Goal: Task Accomplishment & Management: Use online tool/utility

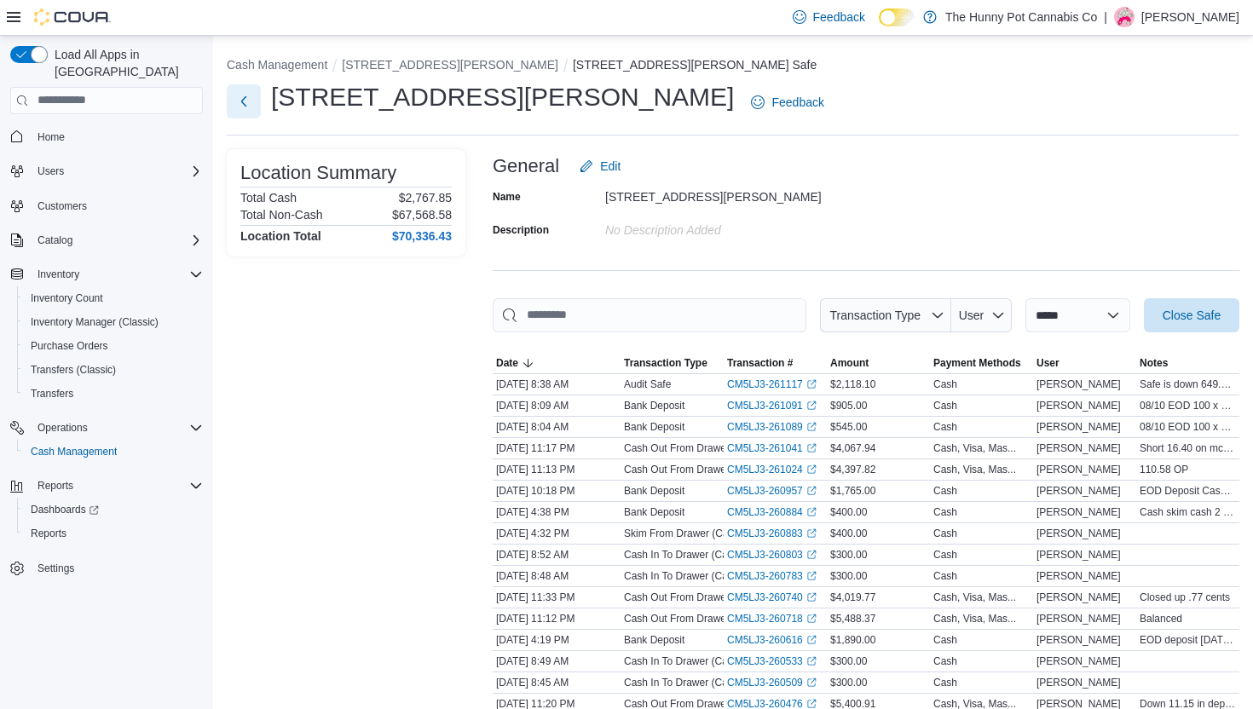
click at [248, 103] on button "Next" at bounding box center [244, 101] width 34 height 34
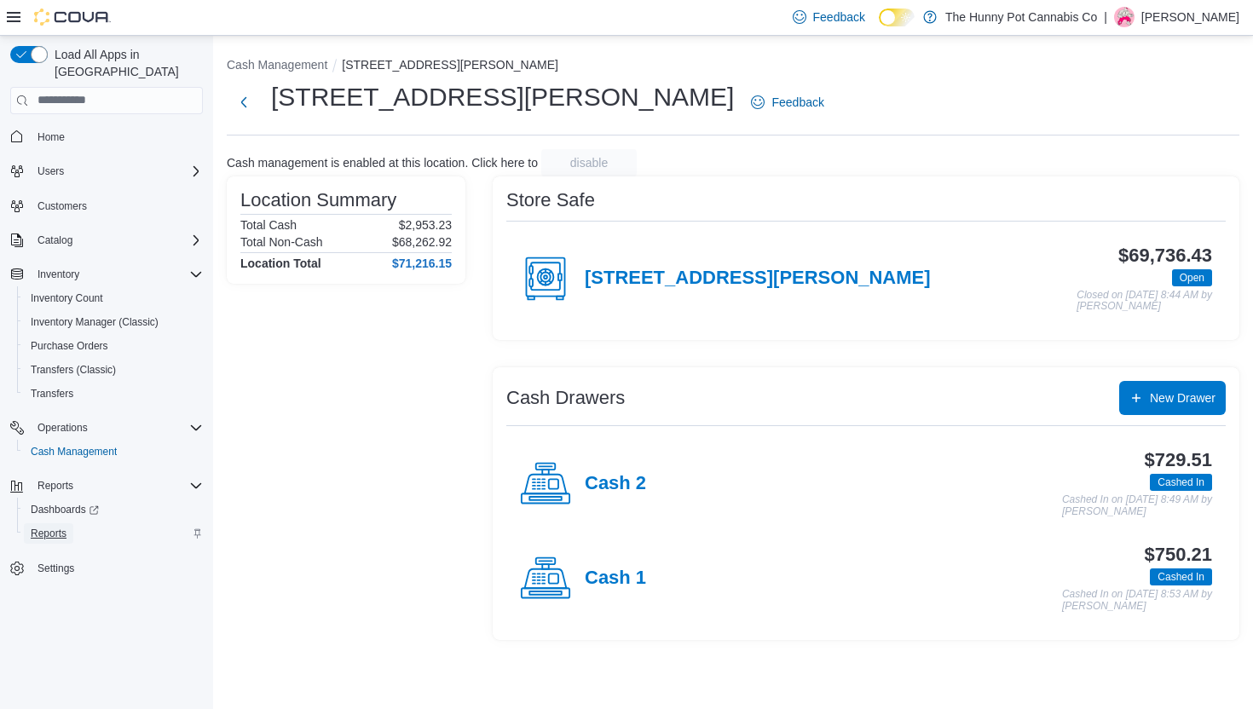
click at [63, 527] on span "Reports" at bounding box center [49, 534] width 36 height 14
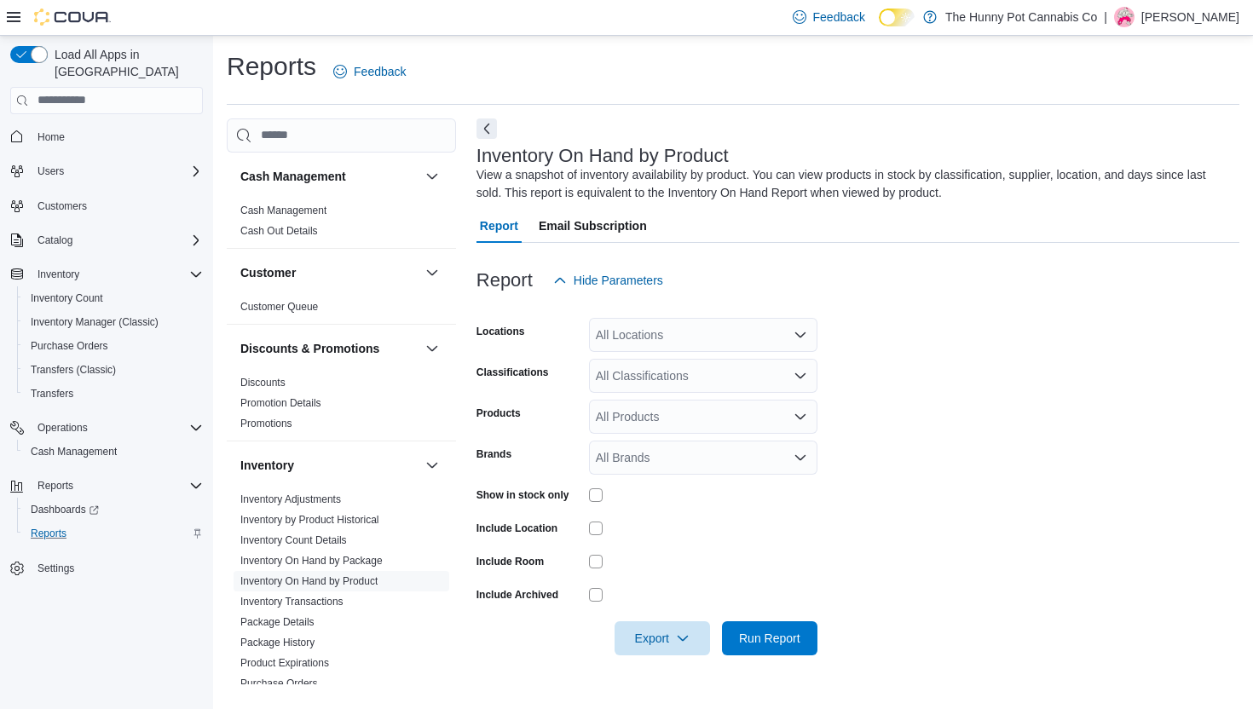
click at [614, 339] on div "All Locations" at bounding box center [703, 335] width 228 height 34
type input "***"
click at [656, 364] on span "[STREET_ADDRESS][PERSON_NAME]" at bounding box center [733, 363] width 216 height 17
click at [1058, 326] on form "Locations [STREET_ADDRESS][PERSON_NAME] Classifications All Classifications Pro…" at bounding box center [857, 476] width 763 height 358
click at [780, 636] on span "Run Report" at bounding box center [769, 637] width 61 height 17
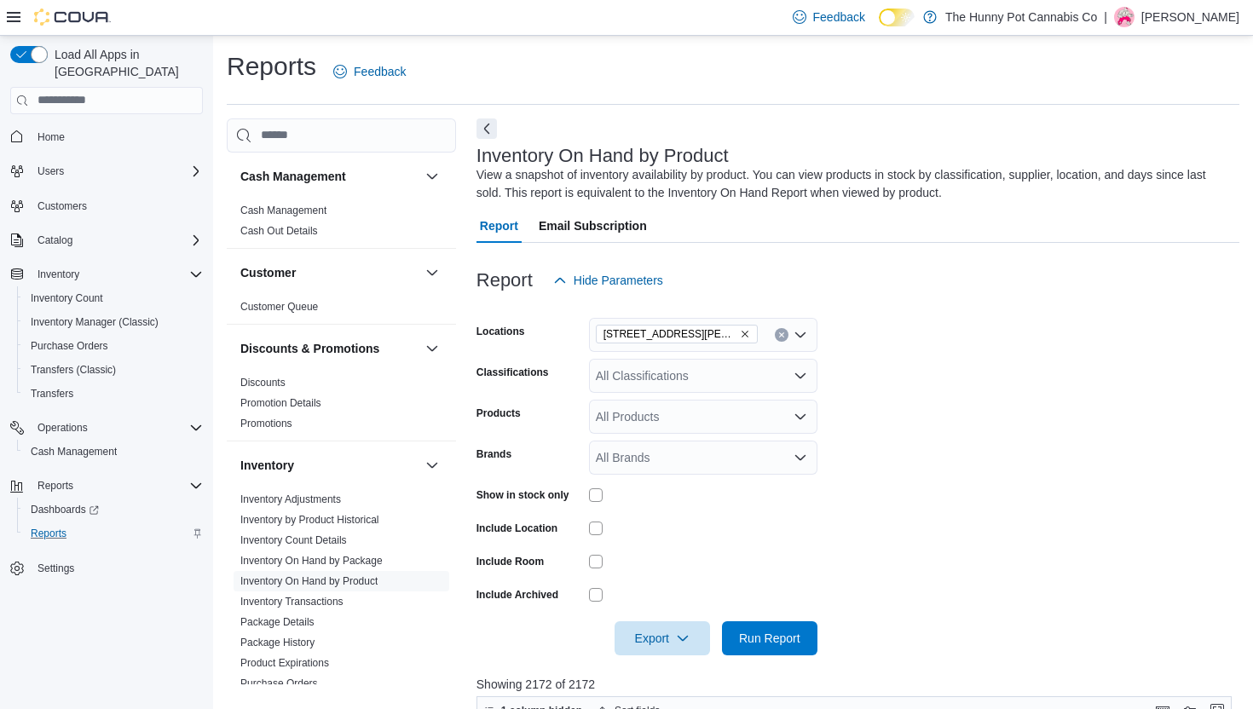
click at [671, 620] on div at bounding box center [857, 615] width 763 height 14
click at [671, 634] on span "Export" at bounding box center [662, 637] width 75 height 34
click at [659, 533] on span "Export to Excel" at bounding box center [663, 534] width 77 height 14
